Goal: Download file/media

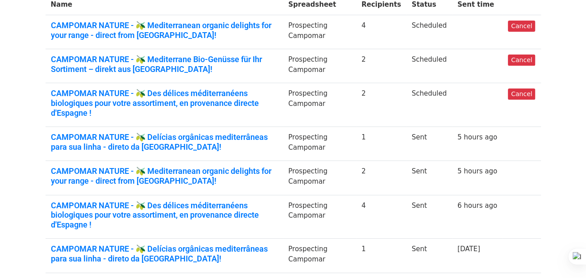
scroll to position [168, 0]
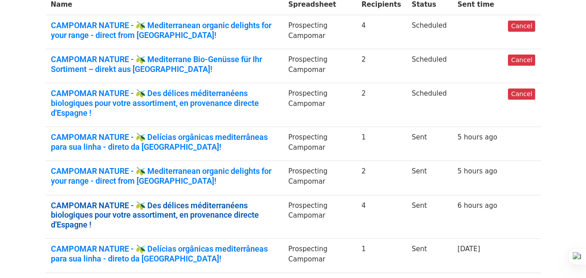
click at [271, 200] on link "CAMPOMAR NATURE - 🫒 Des délices méditerranéens biologiques pour votre assortime…" at bounding box center [164, 214] width 227 height 29
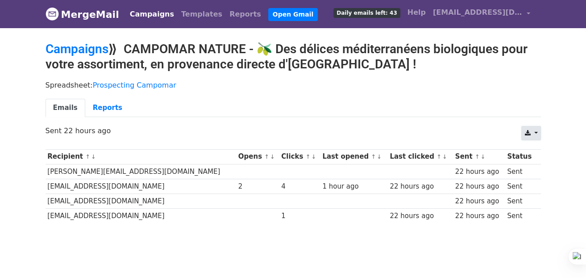
click at [534, 130] on link at bounding box center [530, 133] width 19 height 14
click at [539, 170] on link "Excel" at bounding box center [542, 167] width 40 height 14
click at [87, 49] on link "Campaigns" at bounding box center [77, 49] width 63 height 15
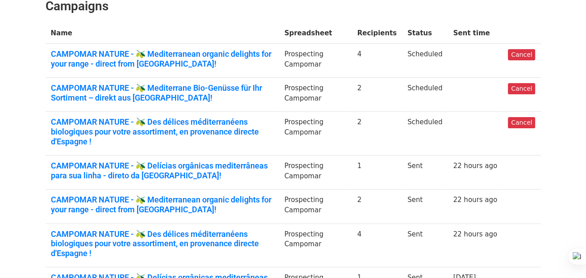
scroll to position [145, 0]
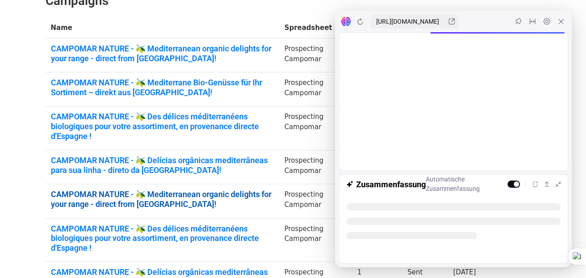
click at [268, 189] on link "CAMPOMAR NATURE - 🫒 Mediterranean organic delights for your range - direct from…" at bounding box center [162, 198] width 223 height 19
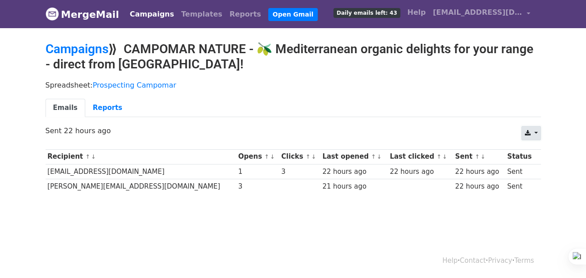
click at [540, 132] on link at bounding box center [530, 133] width 19 height 14
click at [540, 166] on link "Excel" at bounding box center [542, 167] width 40 height 14
click at [96, 46] on link "Campaigns" at bounding box center [77, 49] width 63 height 15
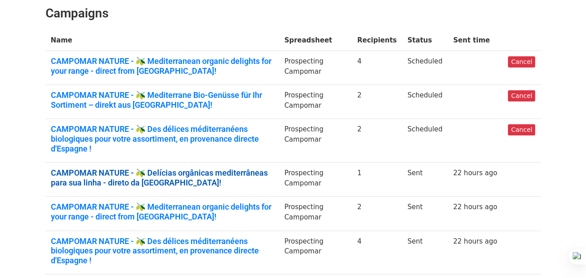
click at [249, 168] on link "CAMPOMAR NATURE - 🫒 Delícias orgânicas mediterrâneas para sua linha - direto da…" at bounding box center [162, 177] width 223 height 19
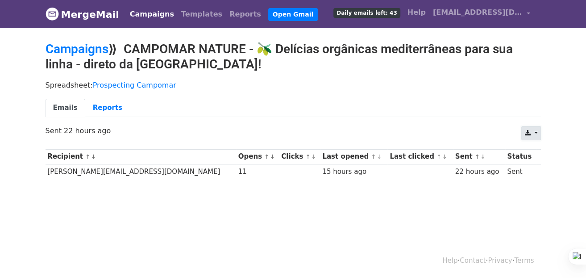
click at [537, 130] on link at bounding box center [530, 133] width 19 height 14
click at [537, 162] on link "Excel" at bounding box center [542, 167] width 40 height 14
